Goal: Go to known website: Access a specific website the user already knows

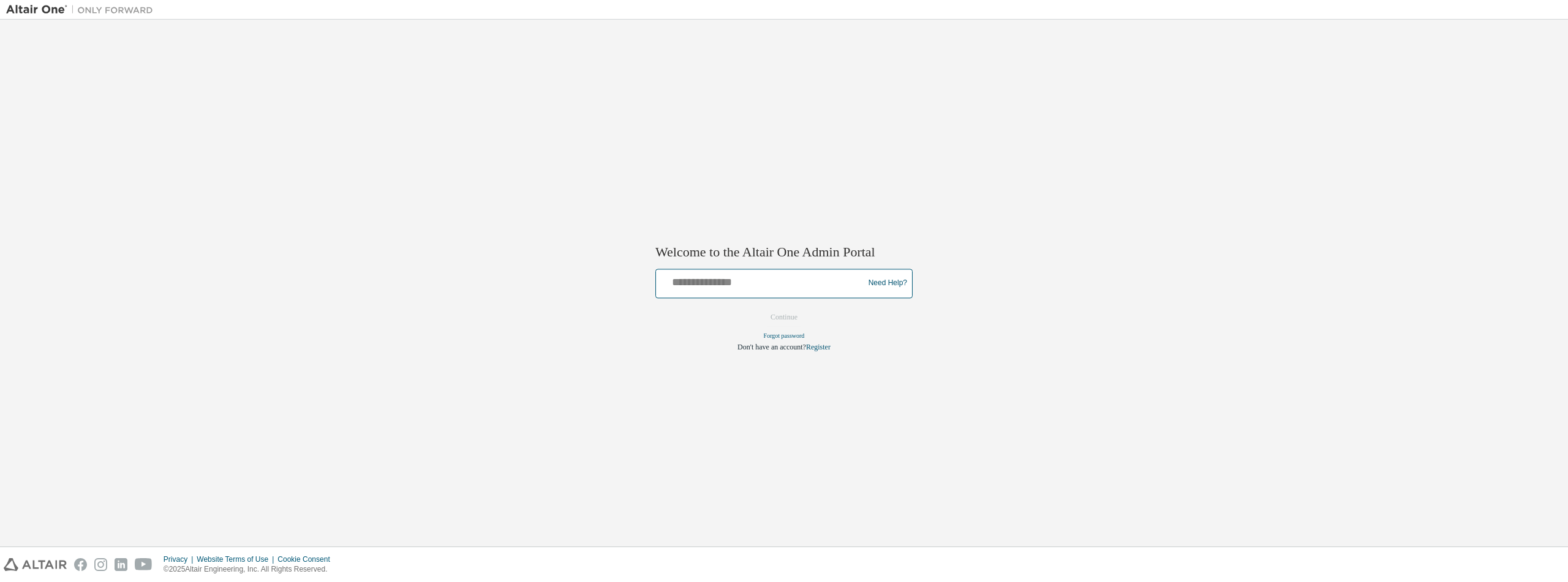
click at [732, 284] on input "text" at bounding box center [761, 281] width 201 height 18
type input "**********"
click at [766, 317] on button "Continue" at bounding box center [783, 317] width 53 height 19
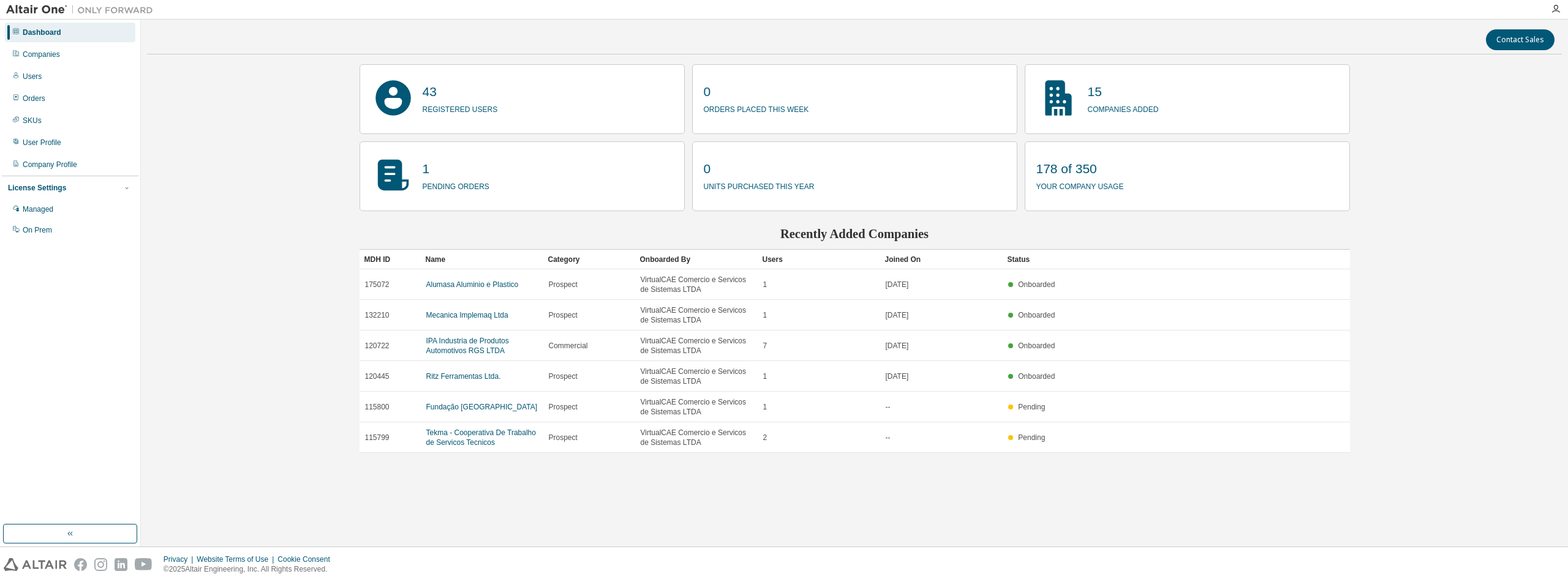
click at [1561, 13] on div at bounding box center [1555, 9] width 24 height 10
click at [1555, 12] on icon "button" at bounding box center [1555, 9] width 10 height 10
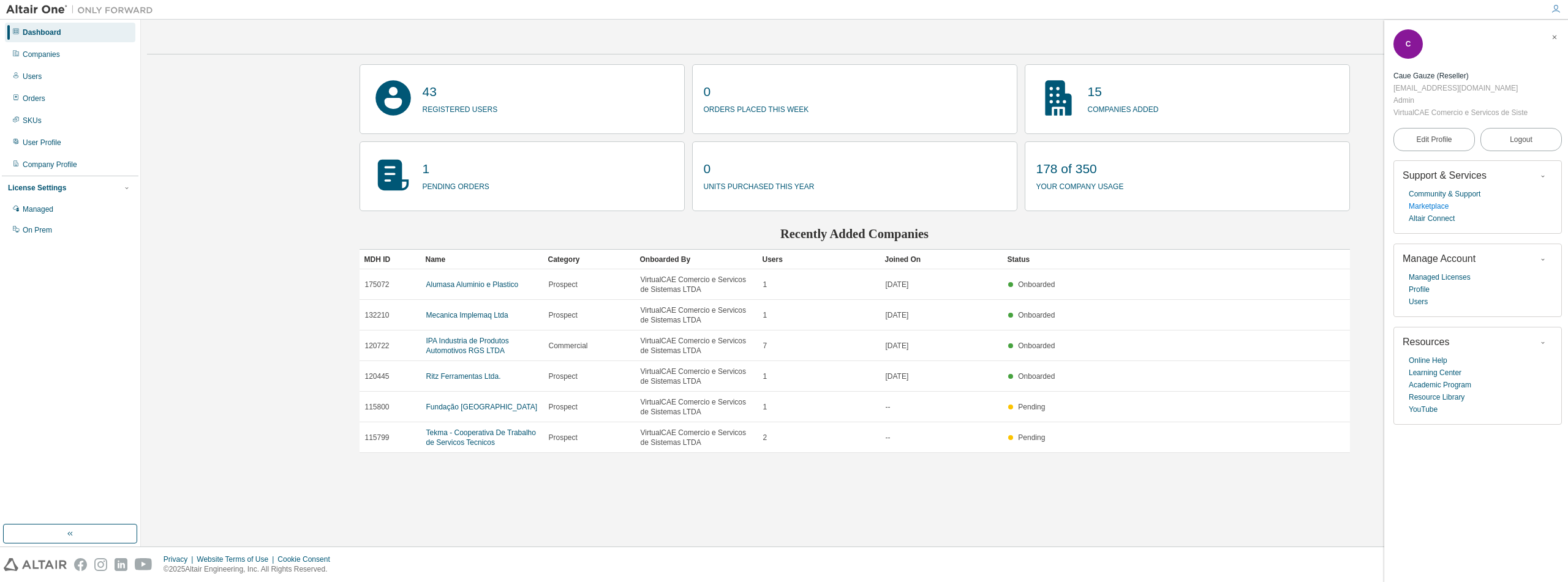
click at [1433, 207] on link "Marketplace" at bounding box center [1429, 207] width 40 height 13
